Goal: Information Seeking & Learning: Learn about a topic

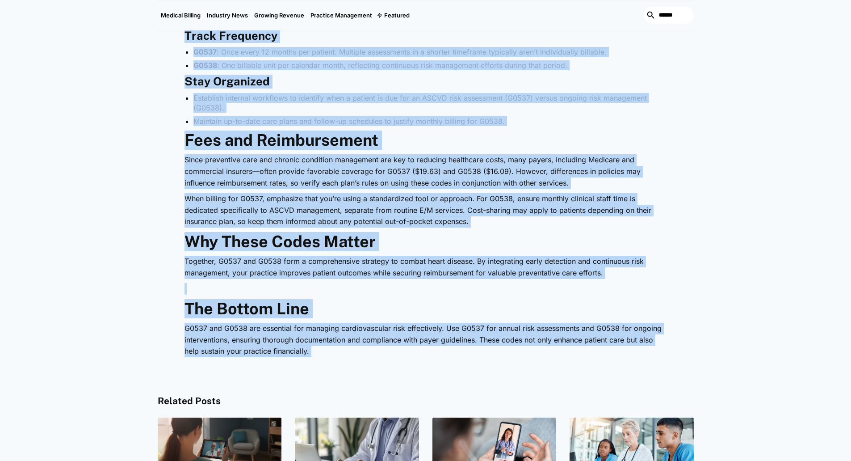
scroll to position [1251, 0]
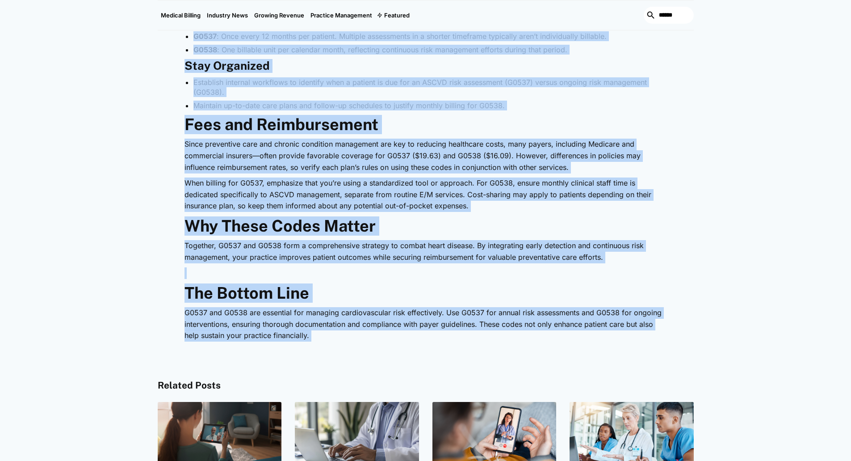
drag, startPoint x: 187, startPoint y: 267, endPoint x: 481, endPoint y: 353, distance: 306.6
copy div "Lore Ips D6310 & S7052? A2072: Consec a elitsedd EIUSM temp incididunt utlabor …"
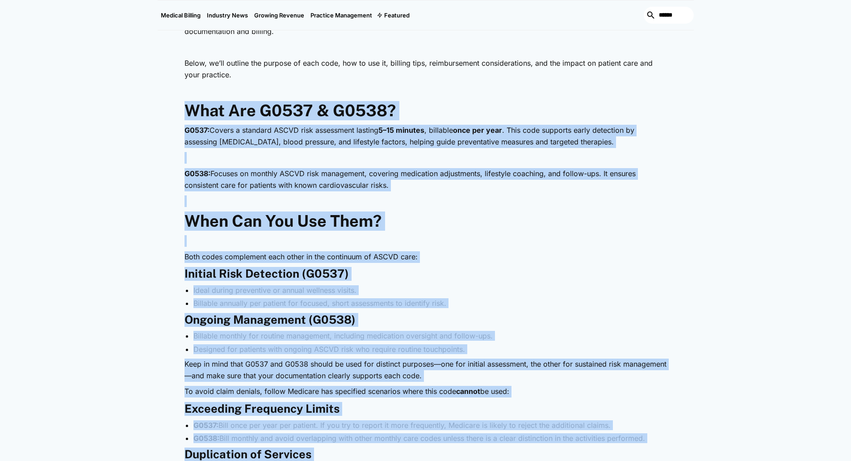
scroll to position [491, 0]
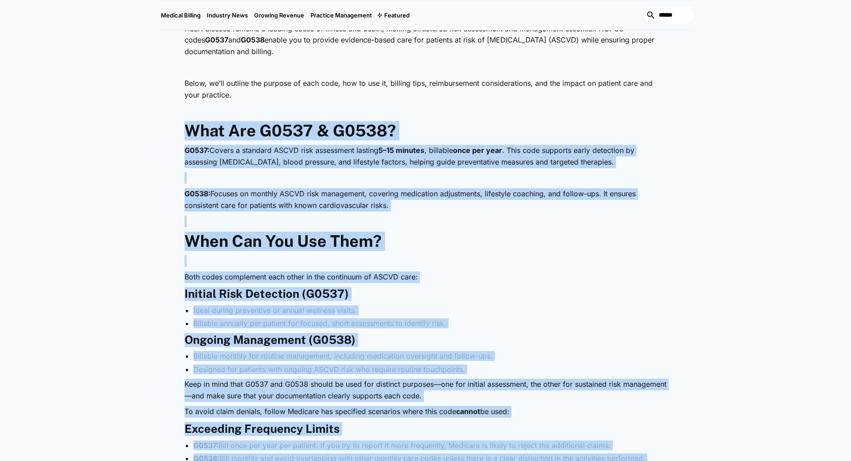
click at [708, 227] on div "Medical Billing [DATE] HCPCS G0537 & G0538: Drive Revenue While Enhancing Patie…" at bounding box center [425, 368] width 851 height 1541
drag, startPoint x: 691, startPoint y: 221, endPoint x: 677, endPoint y: 225, distance: 14.0
click at [328, 220] on p "‍" at bounding box center [425, 221] width 482 height 12
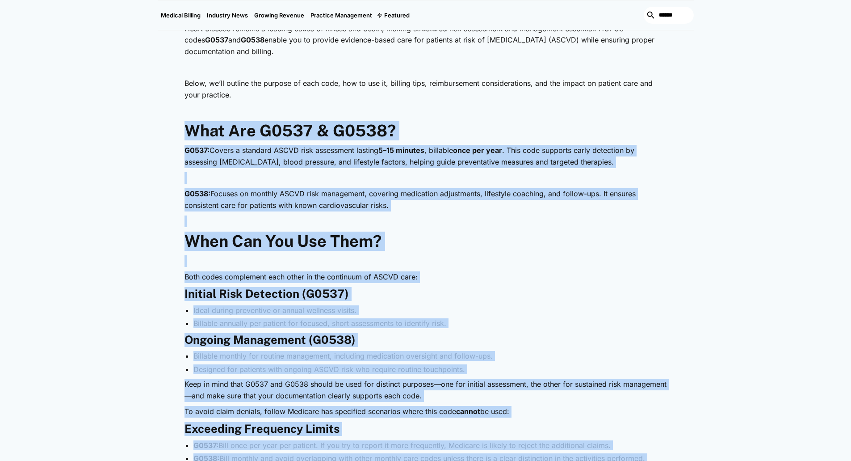
click at [384, 140] on strong "What Are G0537 & G0538?" at bounding box center [289, 130] width 211 height 19
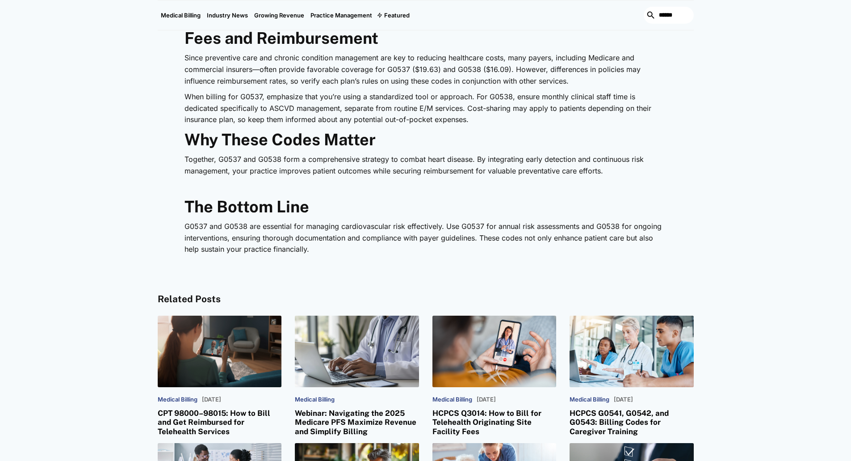
scroll to position [1344, 0]
